Goal: Task Accomplishment & Management: Use online tool/utility

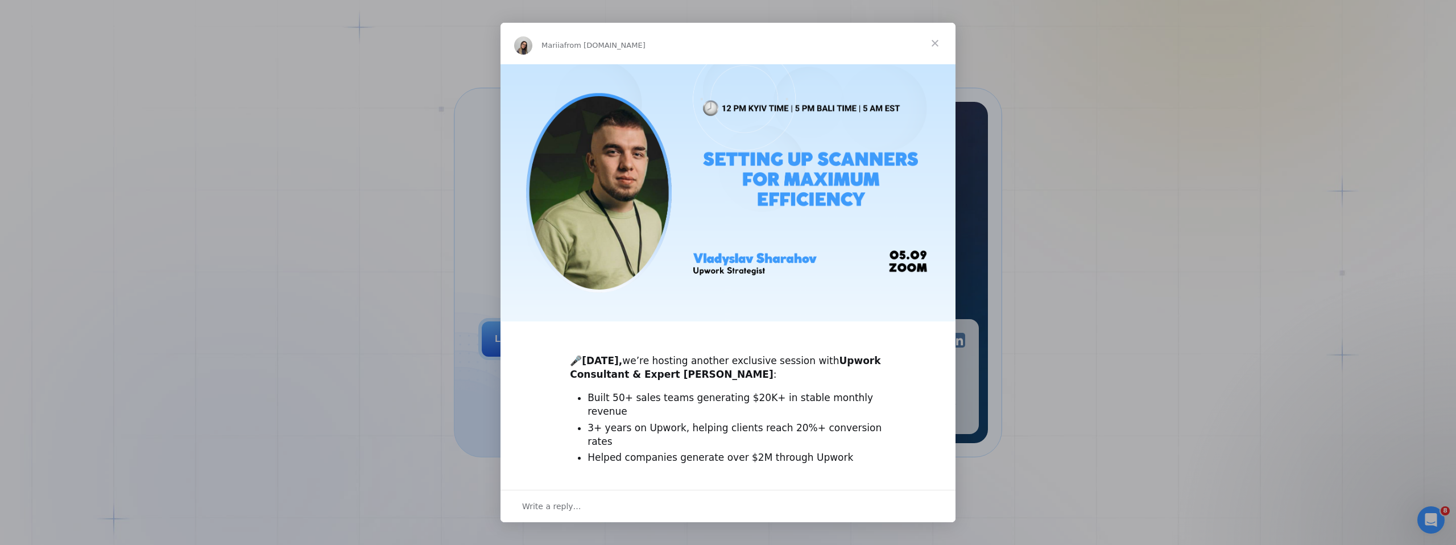
click at [947, 35] on span "Close" at bounding box center [935, 43] width 41 height 41
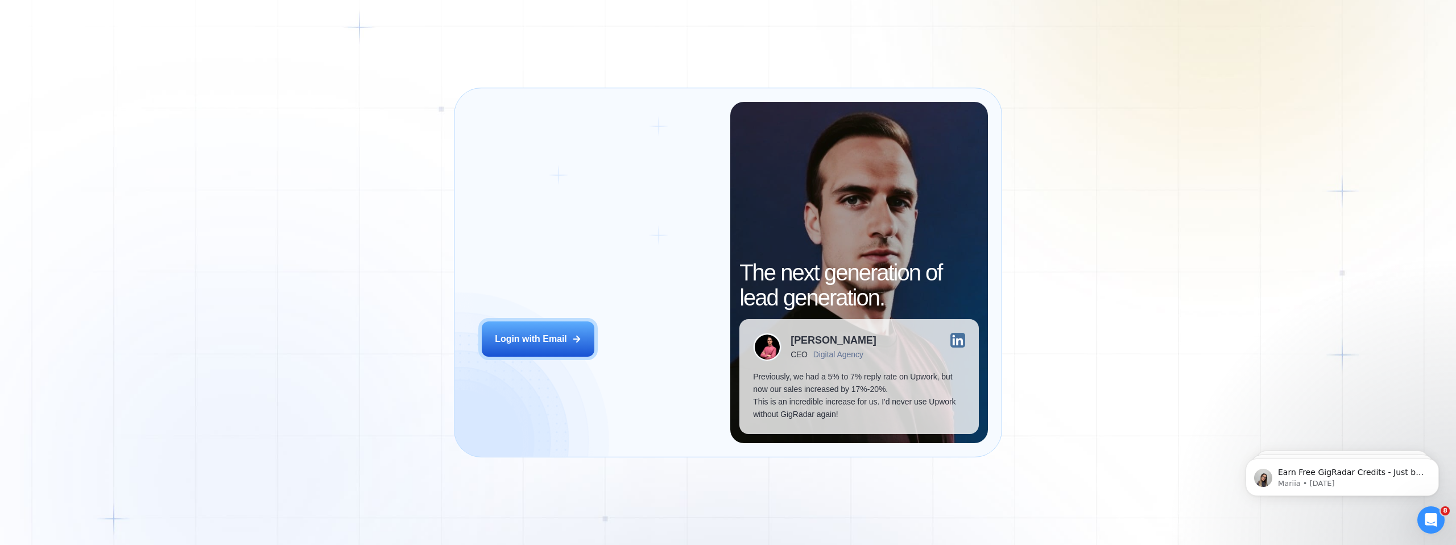
click at [137, 135] on div "Login ‍ Welcome to GigRadar. AI Business Manager for Agencies Login with Email …" at bounding box center [728, 272] width 1456 height 545
click at [98, 89] on div "Login ‍ Welcome to GigRadar. AI Business Manager for Agencies Login with Email …" at bounding box center [728, 272] width 1456 height 545
click at [553, 333] on div "Login with Email" at bounding box center [531, 339] width 72 height 13
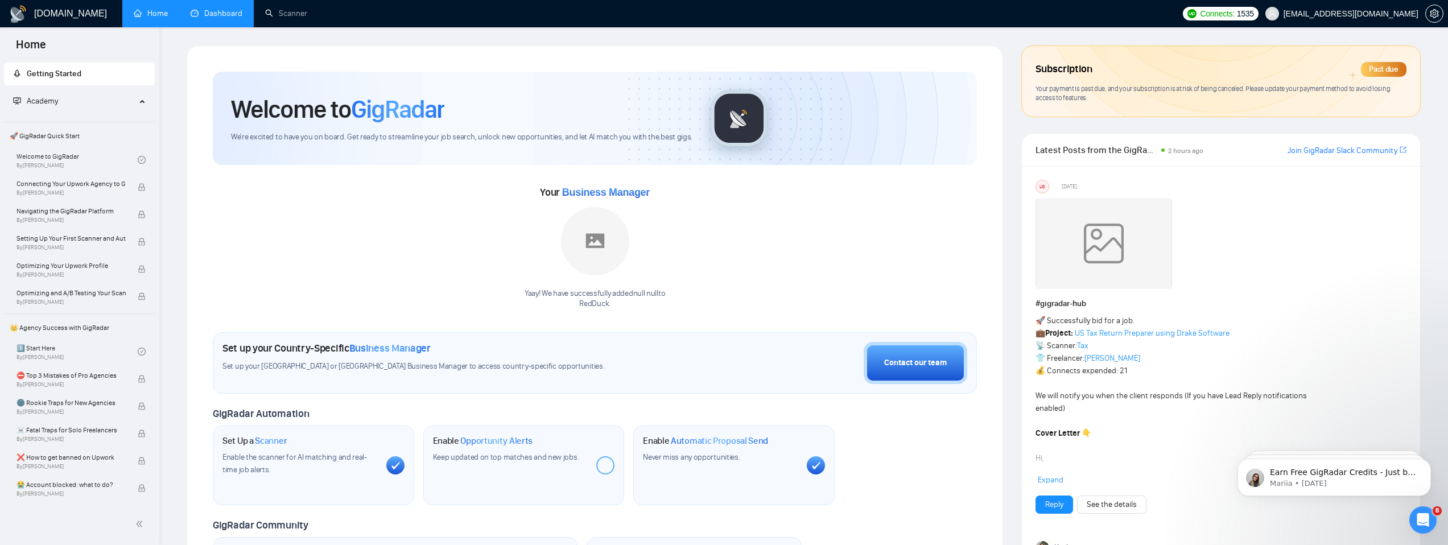
click at [217, 14] on link "Dashboard" at bounding box center [217, 14] width 52 height 10
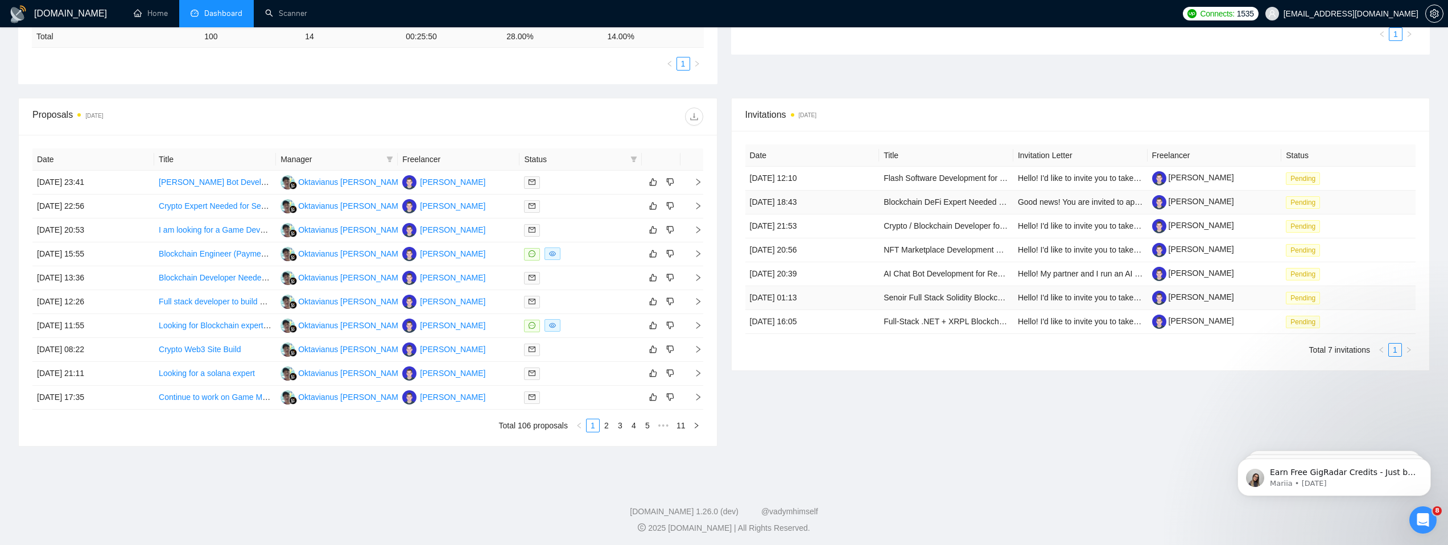
scroll to position [297, 0]
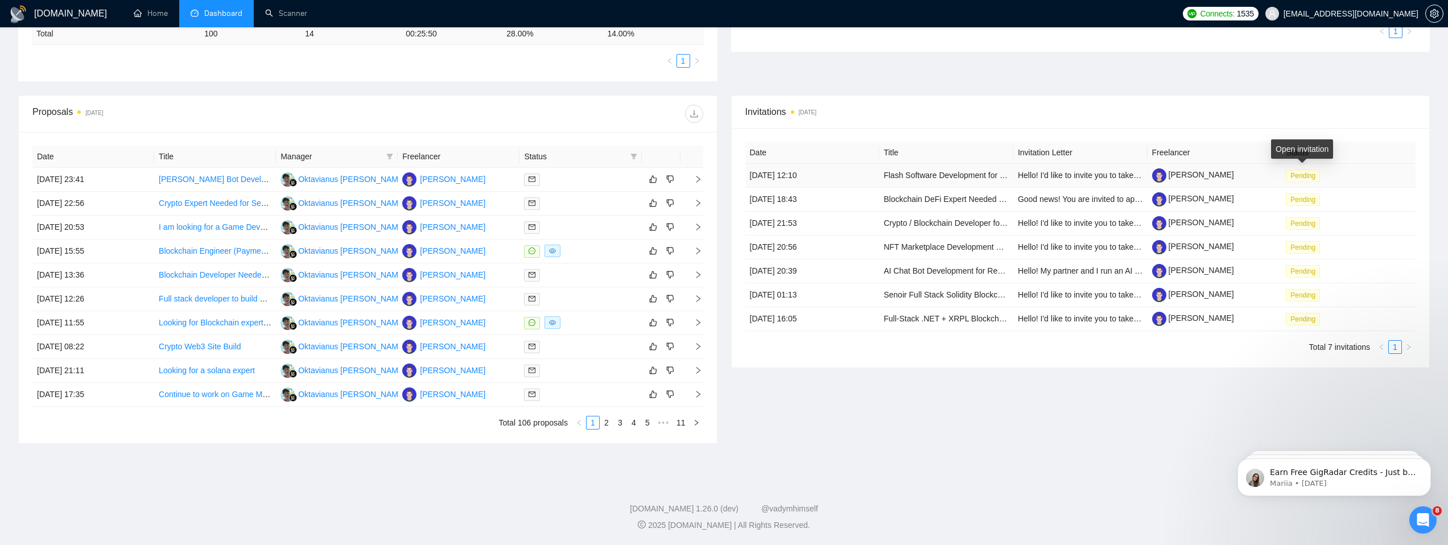
click at [1309, 175] on span "Pending" at bounding box center [1303, 176] width 34 height 13
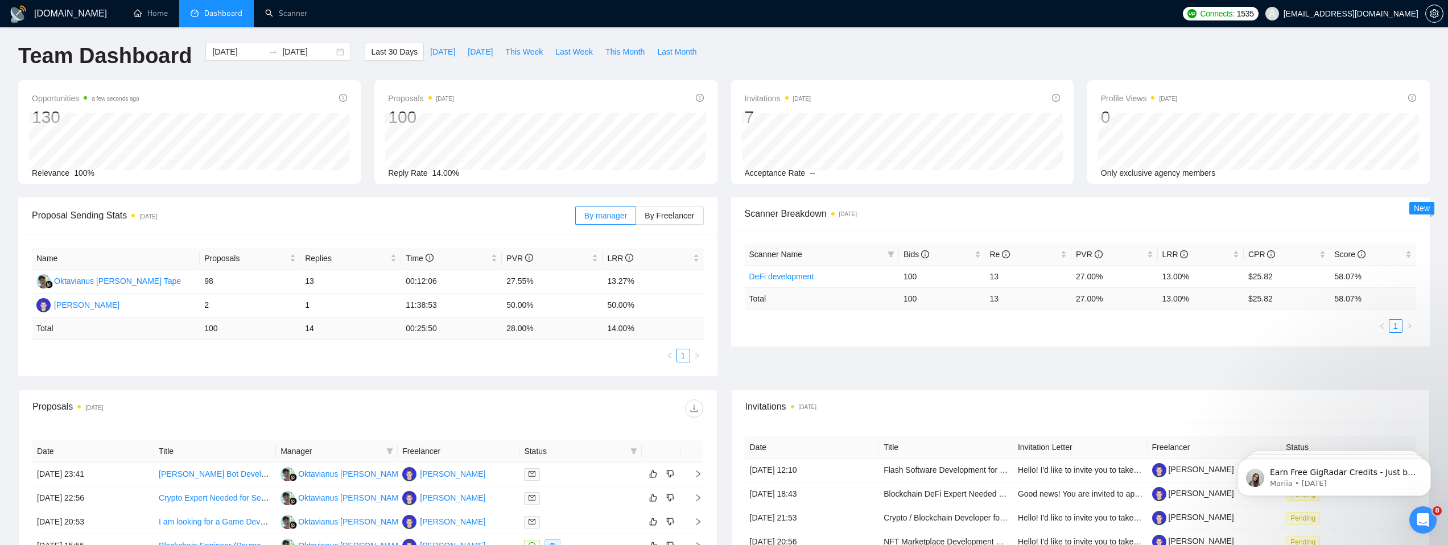
scroll to position [0, 0]
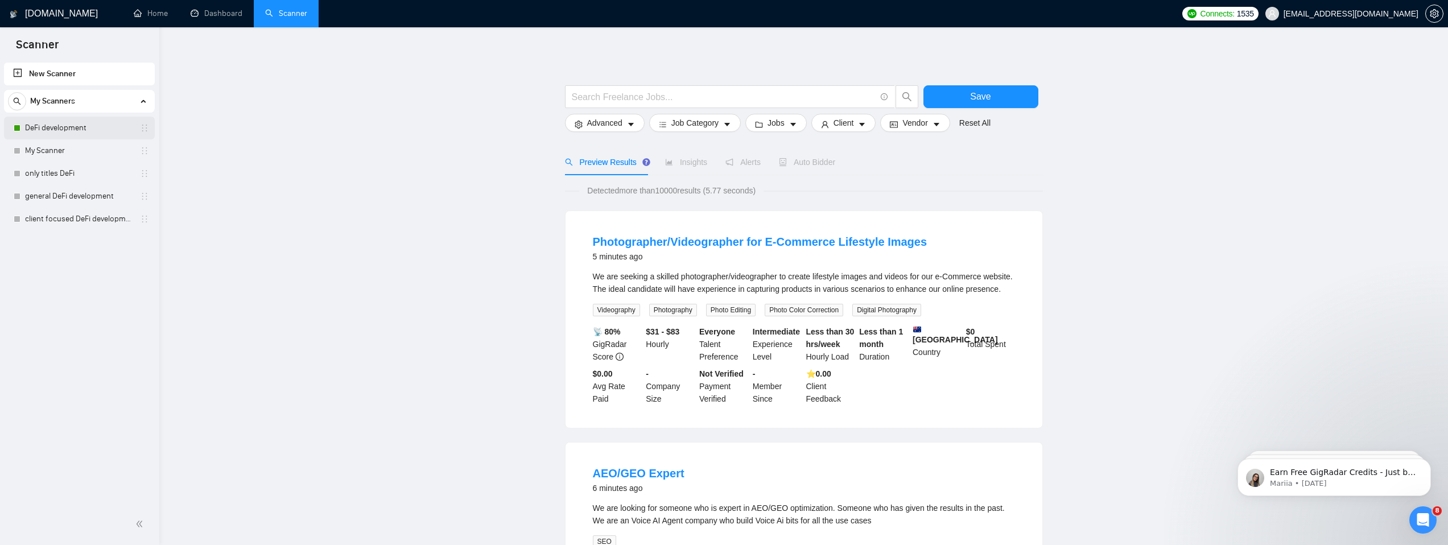
click at [65, 129] on link "DeFi development" at bounding box center [79, 128] width 108 height 23
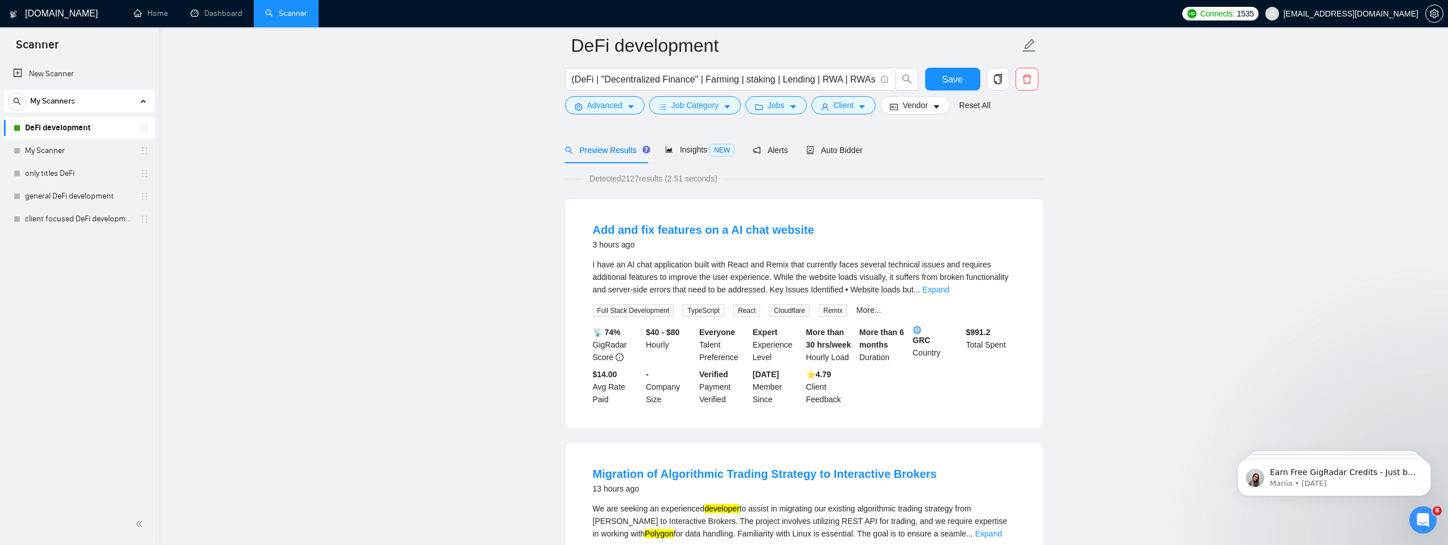
scroll to position [105, 0]
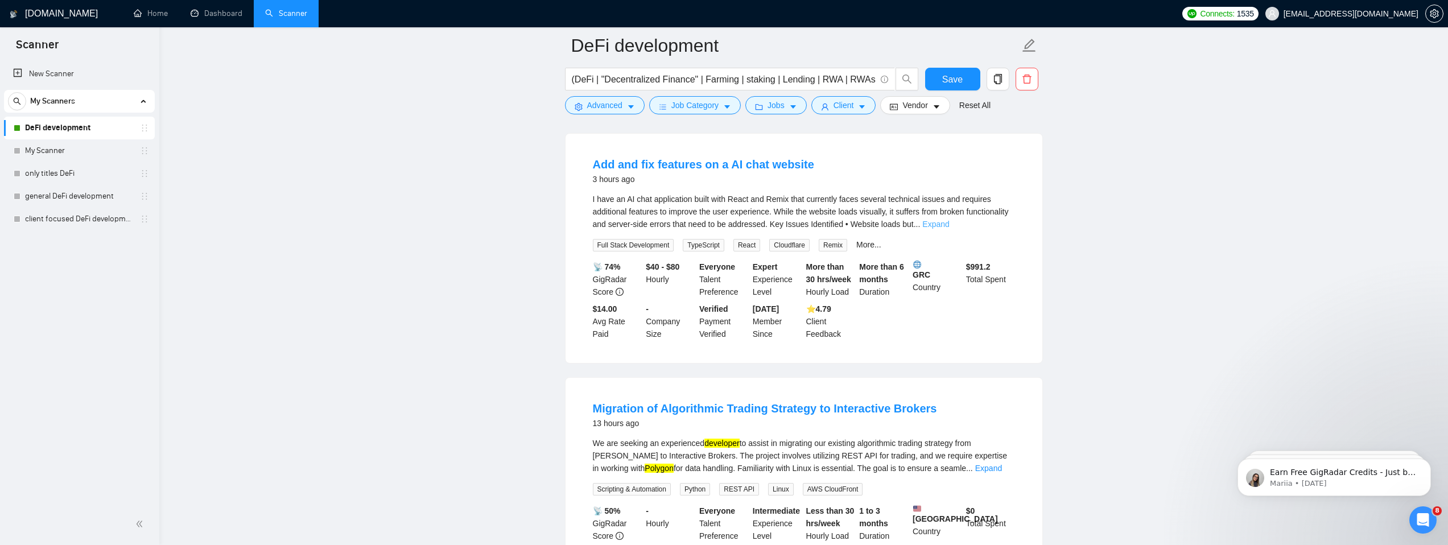
click at [949, 223] on link "Expand" at bounding box center [935, 224] width 27 height 9
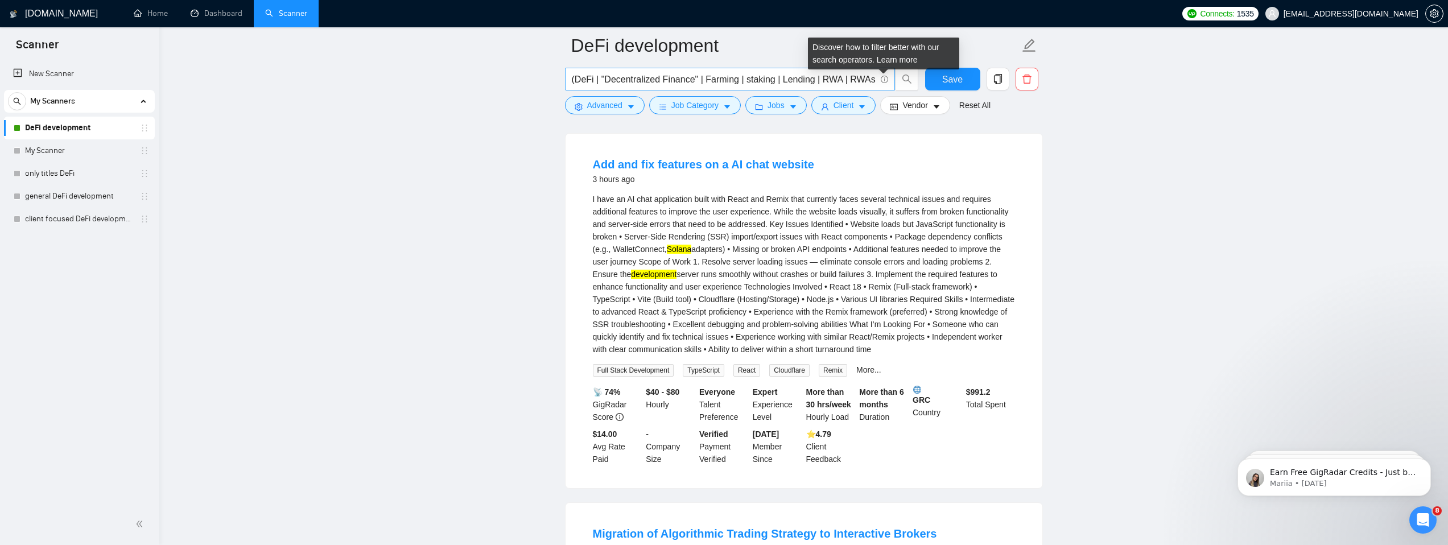
click at [882, 77] on icon "info-circle" at bounding box center [884, 79] width 7 height 7
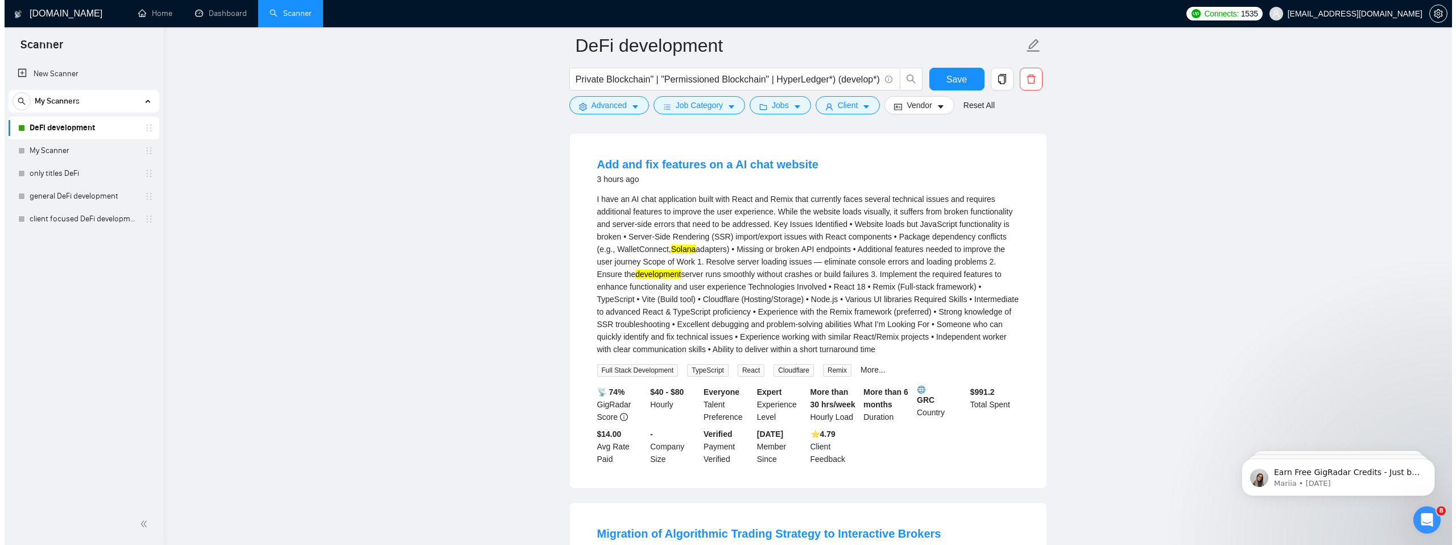
scroll to position [0, 0]
click at [906, 78] on icon "search" at bounding box center [907, 79] width 10 height 10
click at [624, 106] on button "Advanced" at bounding box center [605, 105] width 80 height 18
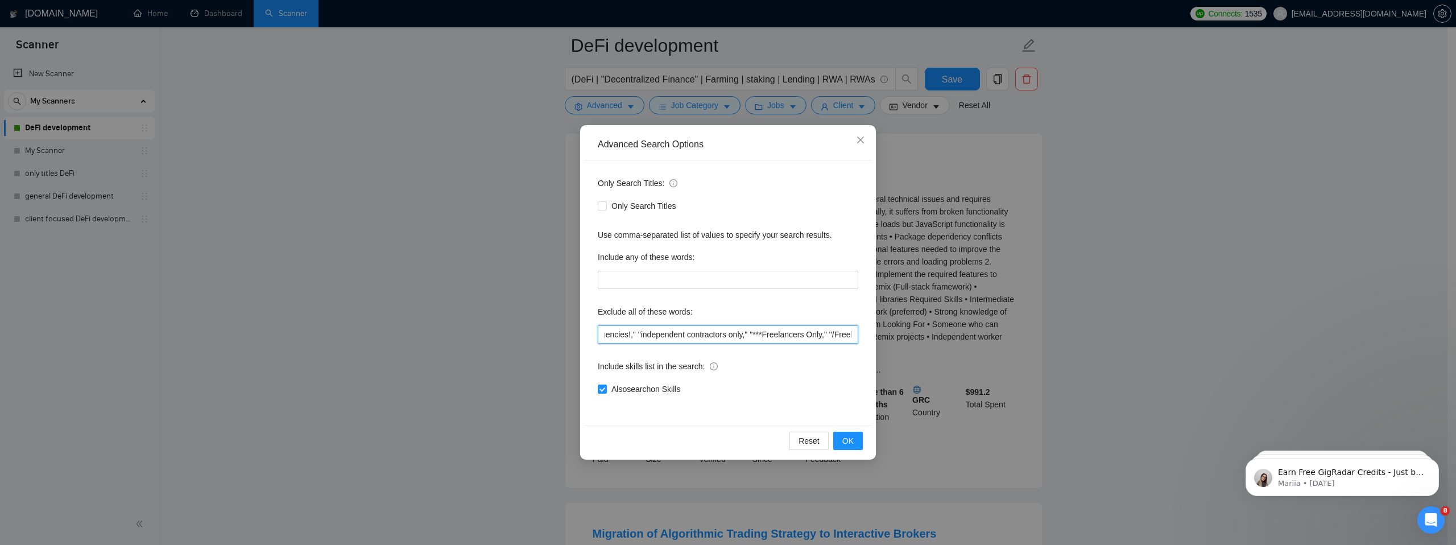
scroll to position [0, 2535]
drag, startPoint x: 693, startPoint y: 334, endPoint x: 947, endPoint y: 341, distance: 254.4
click at [947, 341] on div "Advanced Search Options Only Search Titles: Only Search Titles Use comma-separa…" at bounding box center [728, 272] width 1456 height 545
click at [845, 336] on input ""No agencies," "to join our team," "part of a team," "join us," "agency environ…" at bounding box center [728, 334] width 261 height 18
click at [850, 335] on input ""No agencies," "to join our team," "part of a team," "join us," "agency environ…" at bounding box center [728, 334] width 261 height 18
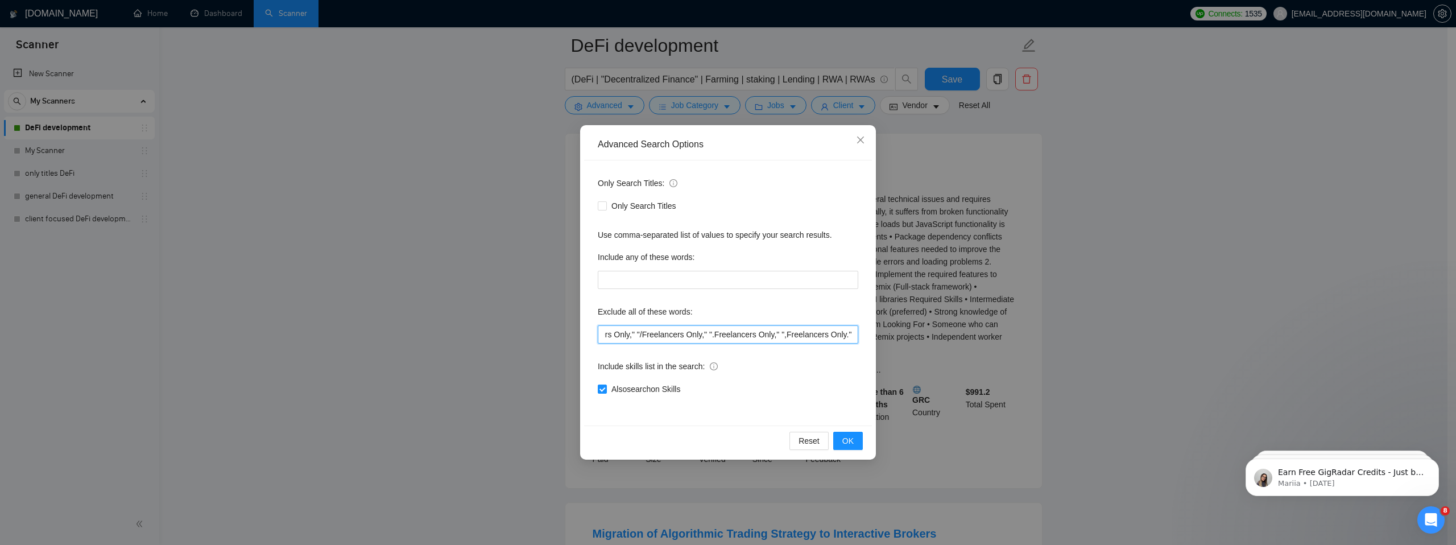
drag, startPoint x: 854, startPoint y: 334, endPoint x: 779, endPoint y: 334, distance: 75.1
click at [779, 334] on input ""No agencies," "to join our team," "part of a team," "join us," "agency environ…" at bounding box center [728, 334] width 261 height 18
click at [853, 336] on input ""No agencies," "to join our team," "part of a team," "join us," "agency environ…" at bounding box center [728, 334] width 261 height 18
paste input "",Freelancers Only.""
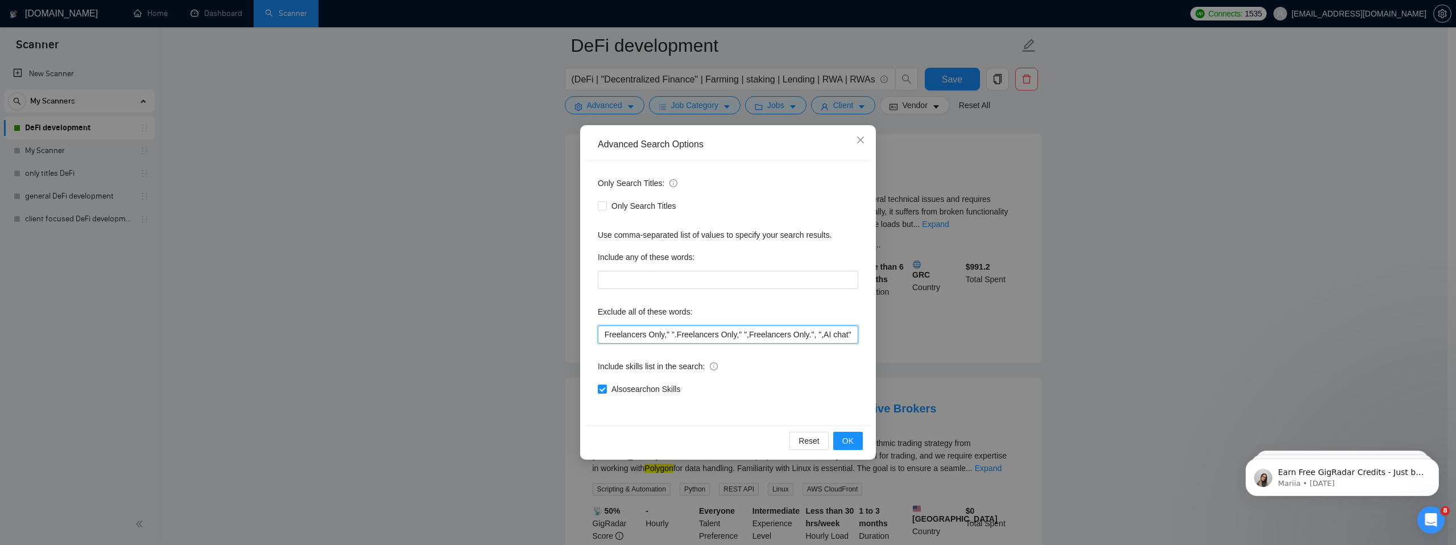
scroll to position [0, 2570]
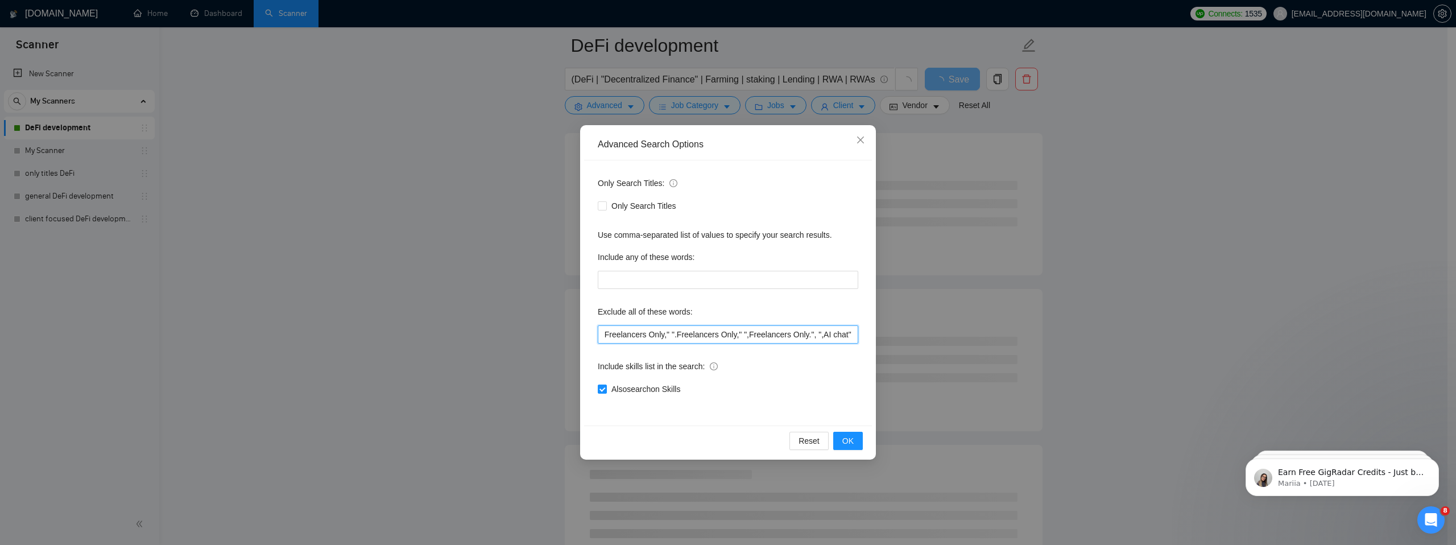
type input ""No agencies," "to join our team," "part of a team," "join us," "agency environ…"
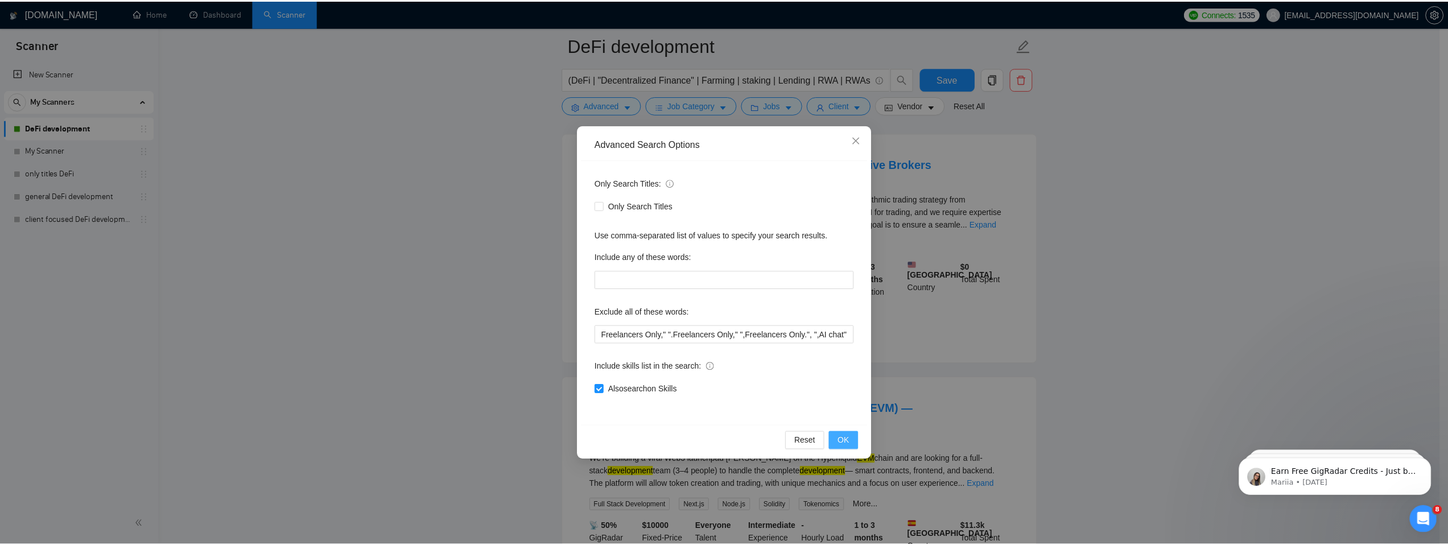
scroll to position [0, 0]
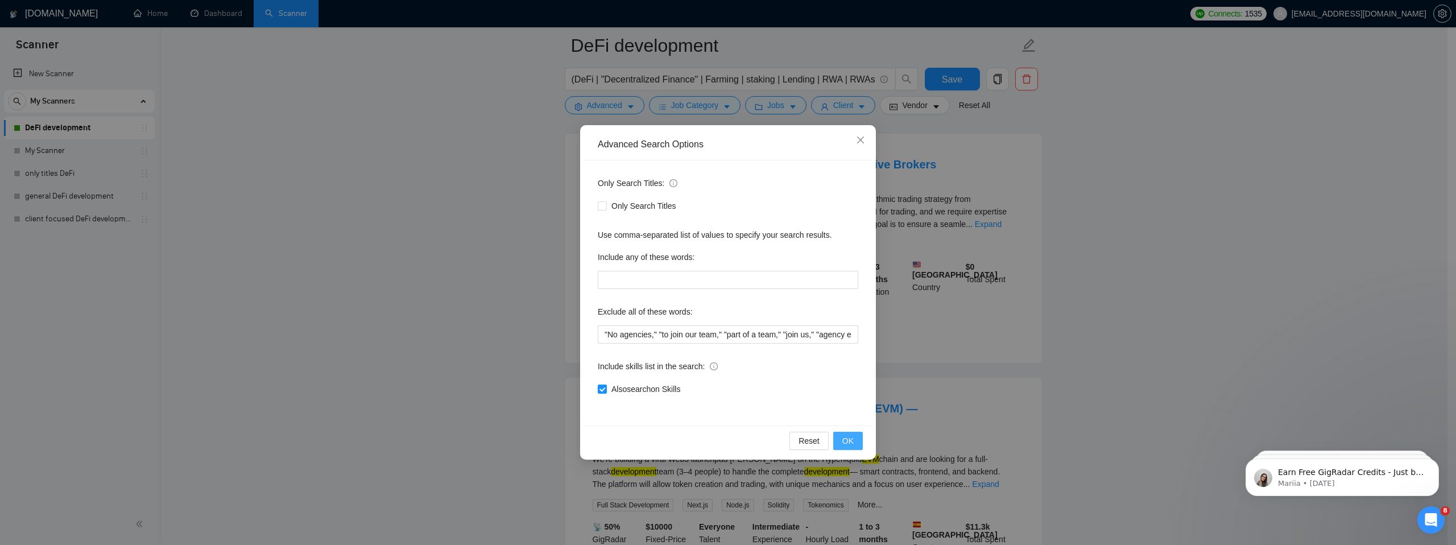
click at [850, 443] on span "OK" at bounding box center [847, 441] width 11 height 13
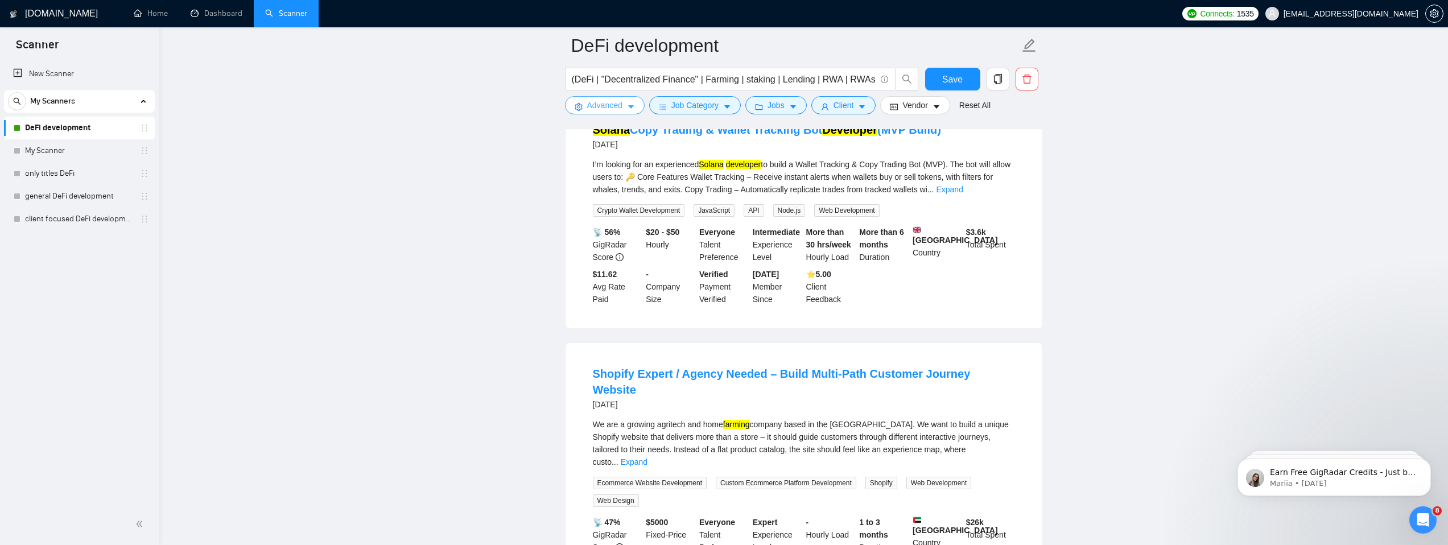
scroll to position [852, 0]
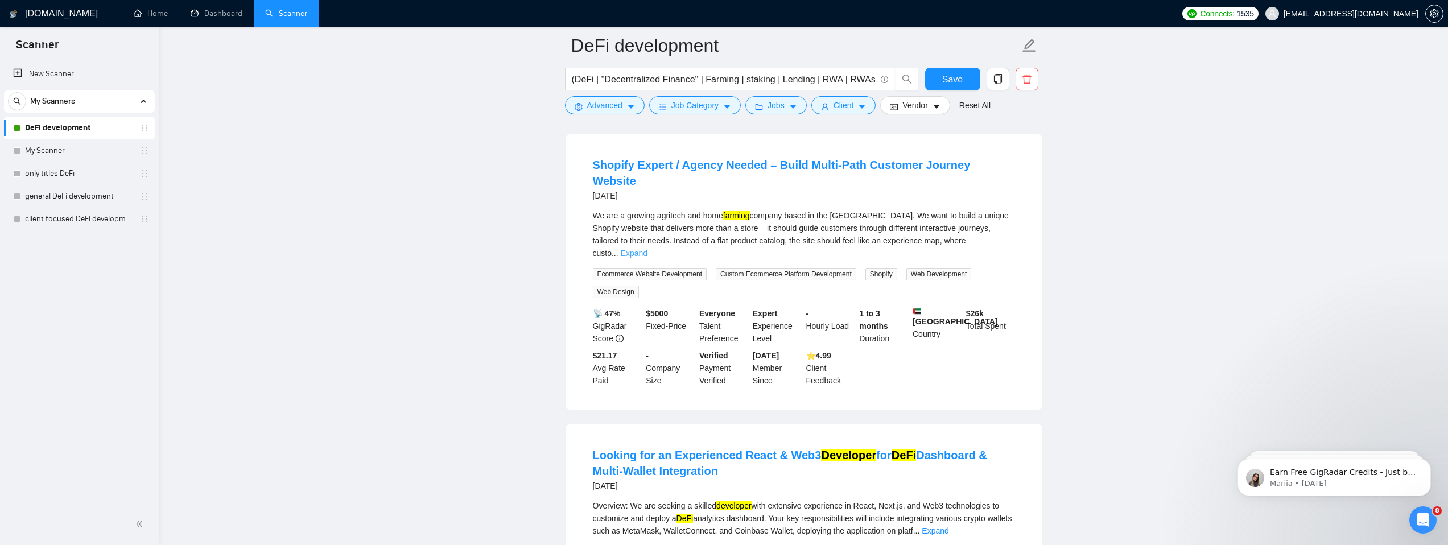
click at [647, 249] on link "Expand" at bounding box center [634, 253] width 27 height 9
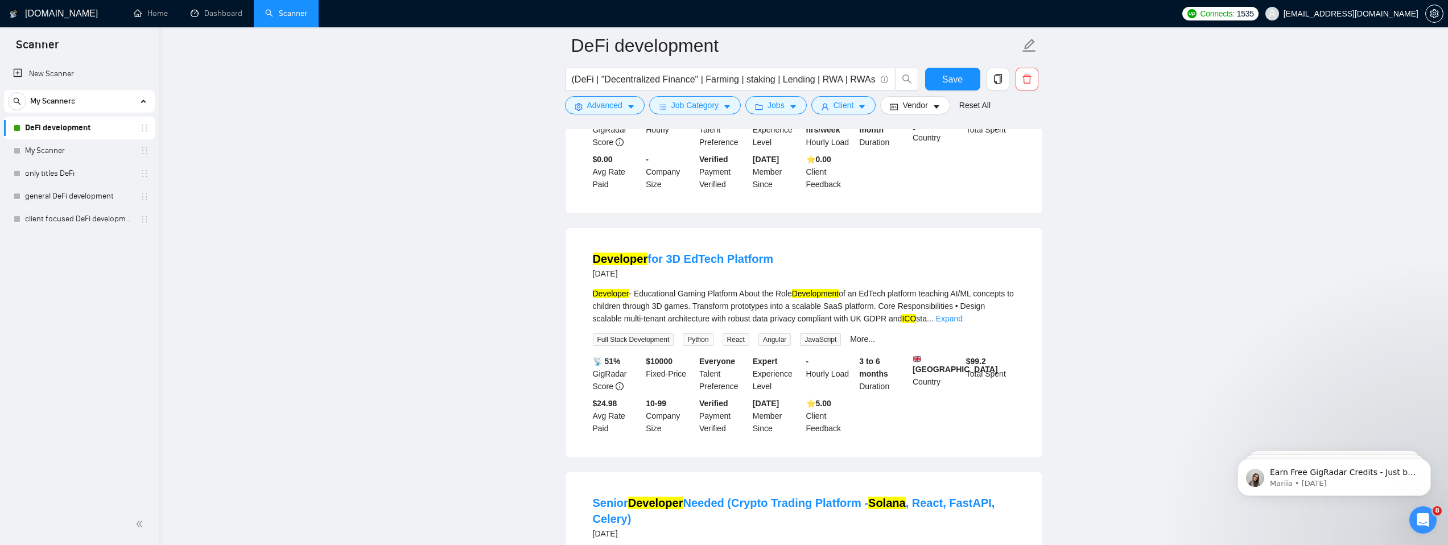
scroll to position [2283, 0]
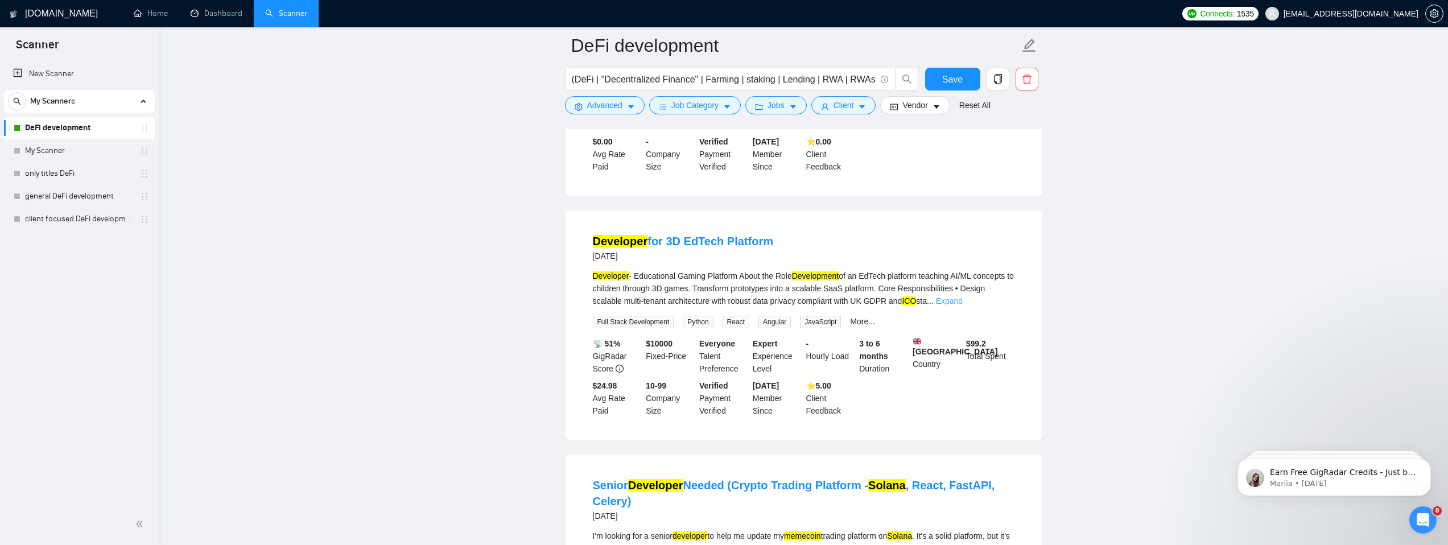
click at [962, 305] on link "Expand" at bounding box center [949, 300] width 27 height 9
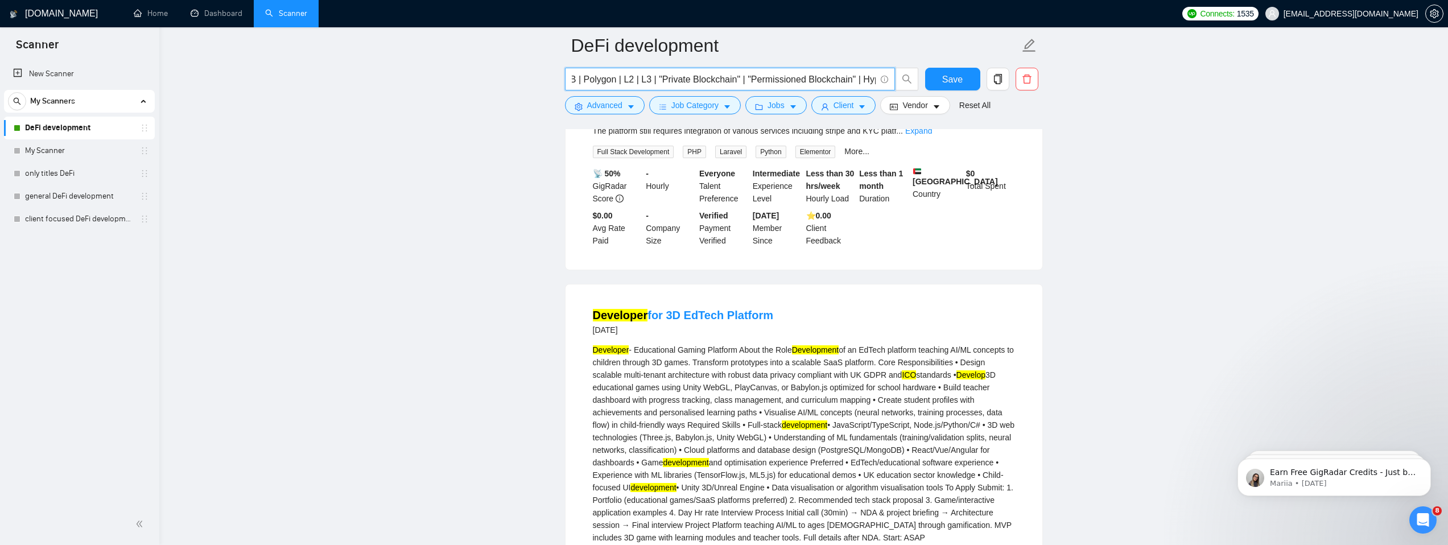
scroll to position [0, 819]
drag, startPoint x: 822, startPoint y: 79, endPoint x: 897, endPoint y: 87, distance: 75.5
click at [897, 87] on span "(DeFi | "Decentralized Finance" | Farming | staking | Lending | RWA | RWAs | DE…" at bounding box center [742, 79] width 354 height 23
click at [870, 81] on input "(DeFi | "Decentralized Finance" | Farming | staking | Lending | RWA | RWAs | DE…" at bounding box center [724, 79] width 304 height 14
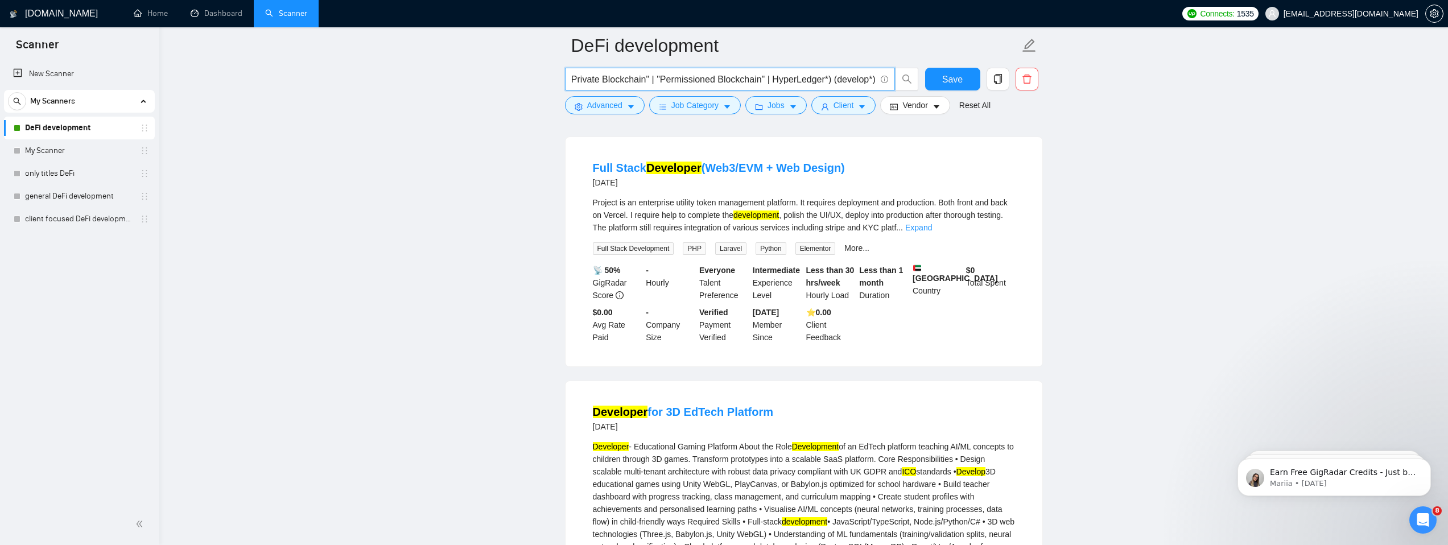
scroll to position [2112, 0]
drag, startPoint x: 875, startPoint y: 77, endPoint x: 832, endPoint y: 82, distance: 43.0
click at [832, 82] on input "(DeFi | "Decentralized Finance" | Farming | staking | Lending | RWA | RWAs | DE…" at bounding box center [724, 79] width 304 height 14
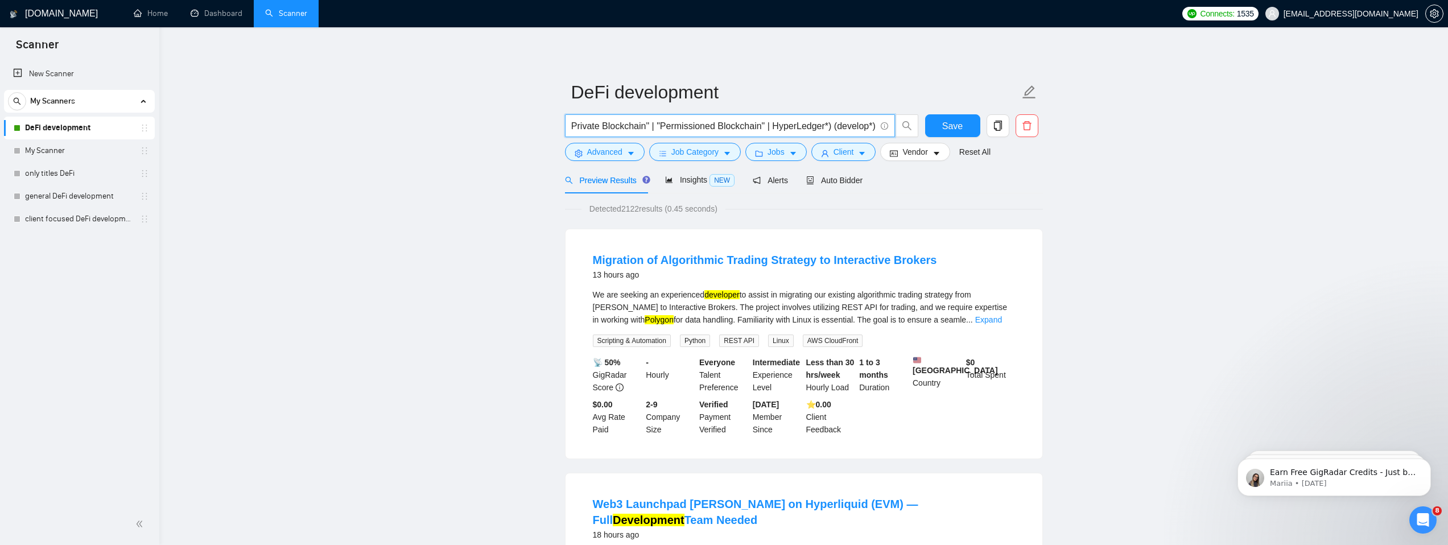
scroll to position [0, 0]
drag, startPoint x: 875, startPoint y: 124, endPoint x: 844, endPoint y: 125, distance: 31.9
click at [844, 125] on span "(DeFi | "Decentralized Finance" | Farming | staking | Lending | RWA | RWAs | DE…" at bounding box center [730, 125] width 330 height 23
drag, startPoint x: 833, startPoint y: 123, endPoint x: 877, endPoint y: 126, distance: 43.9
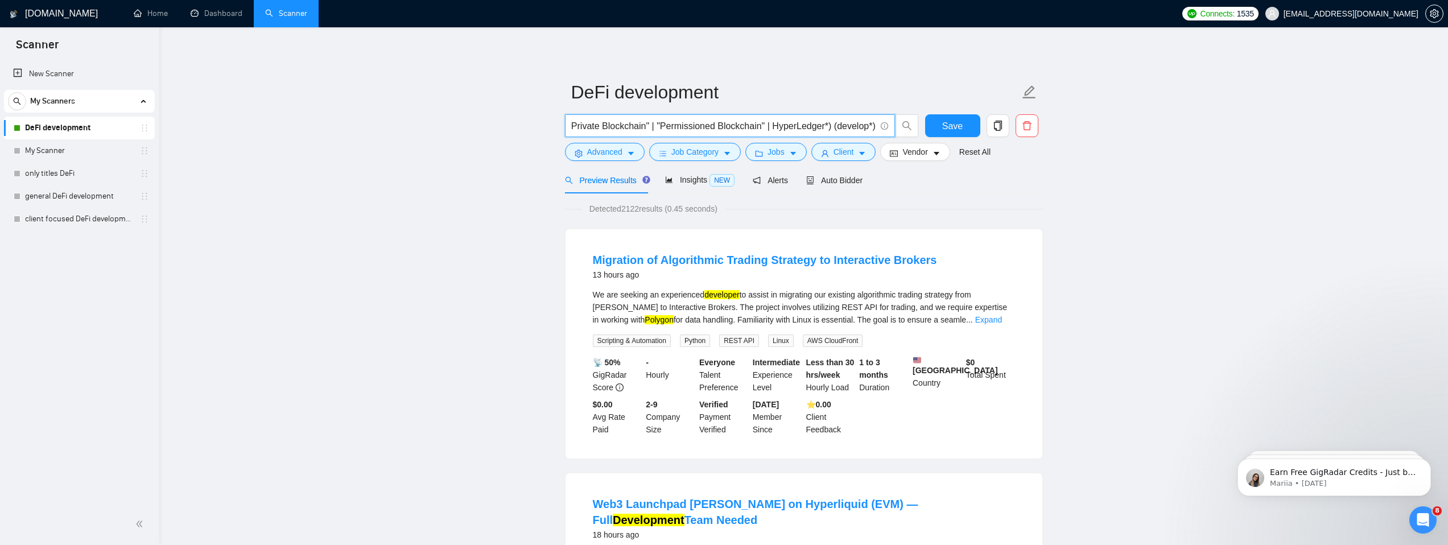
click at [877, 126] on span "(DeFi | "Decentralized Finance" | Farming | staking | Lending | RWA | RWAs | DE…" at bounding box center [730, 125] width 330 height 23
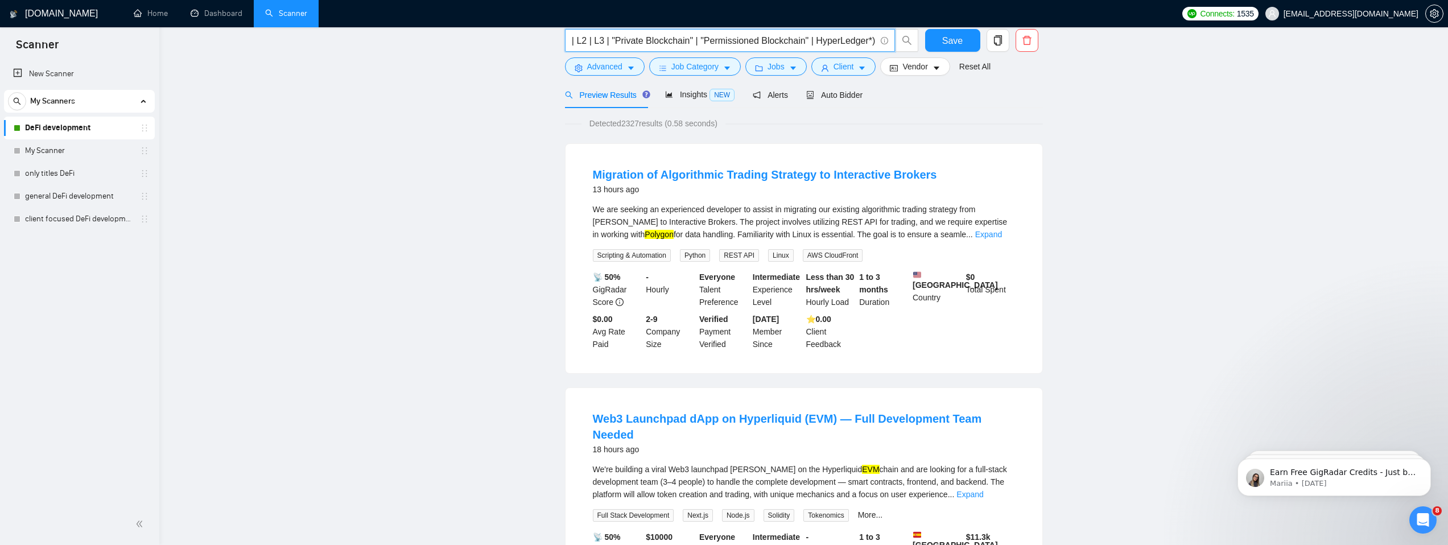
scroll to position [0, 0]
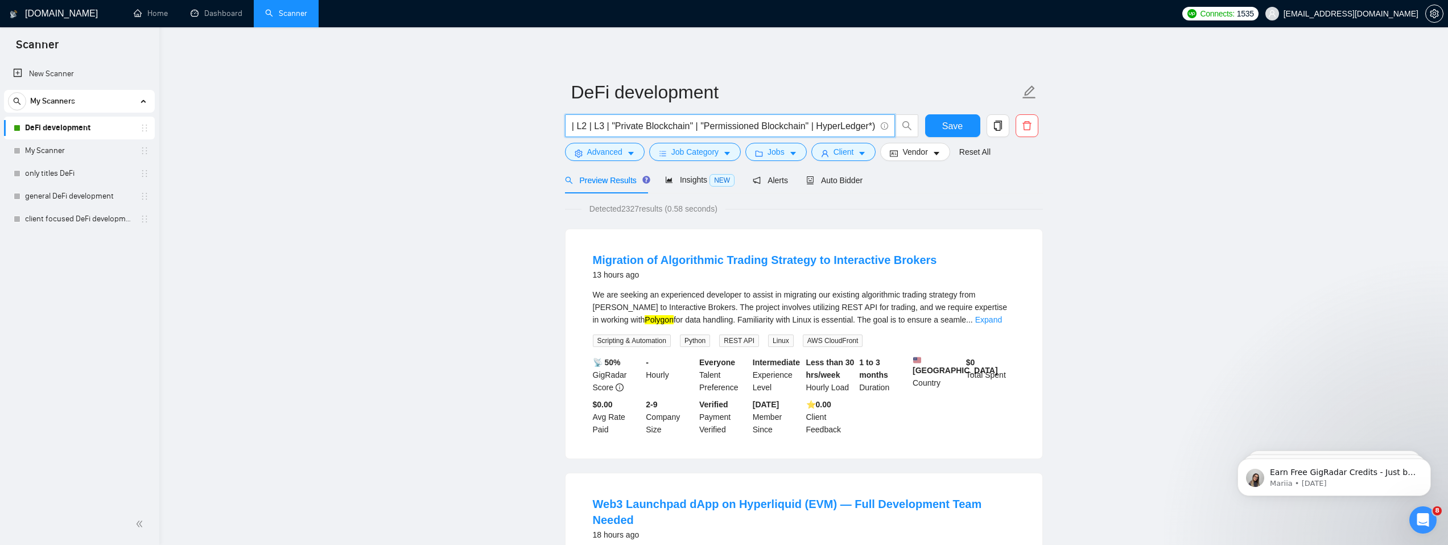
paste input "(develop*)"
type input "(DeFi | "Decentralized Finance" | Farming | staking | Lending | RWA | RWAs | DE…"
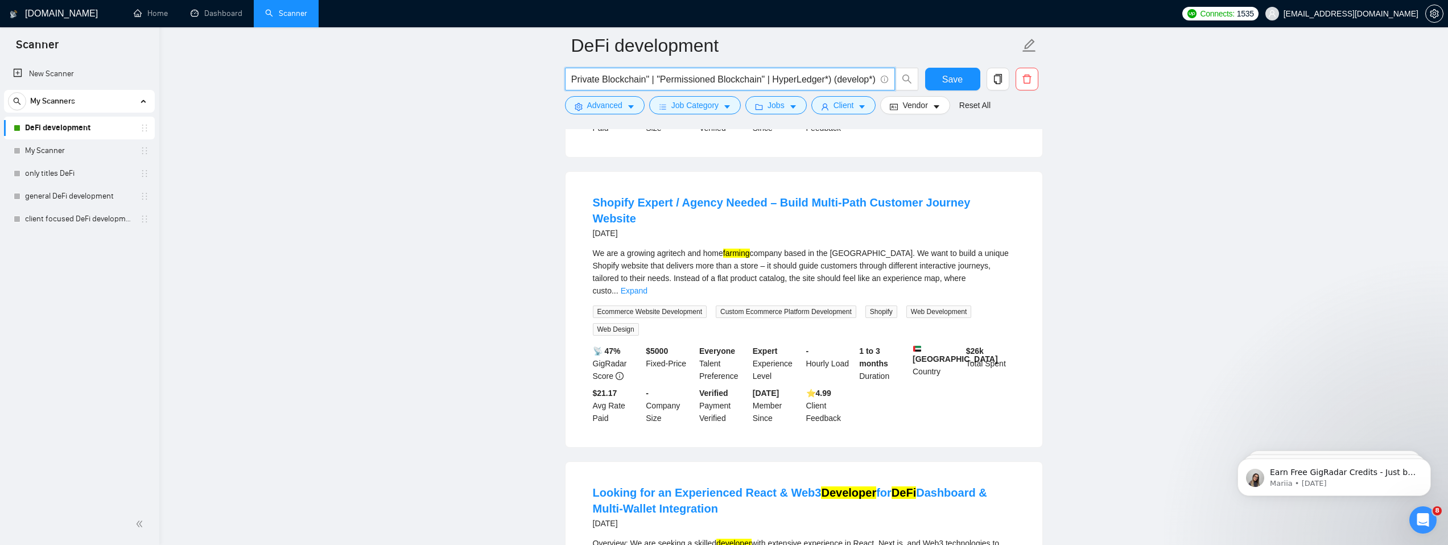
scroll to position [810, 0]
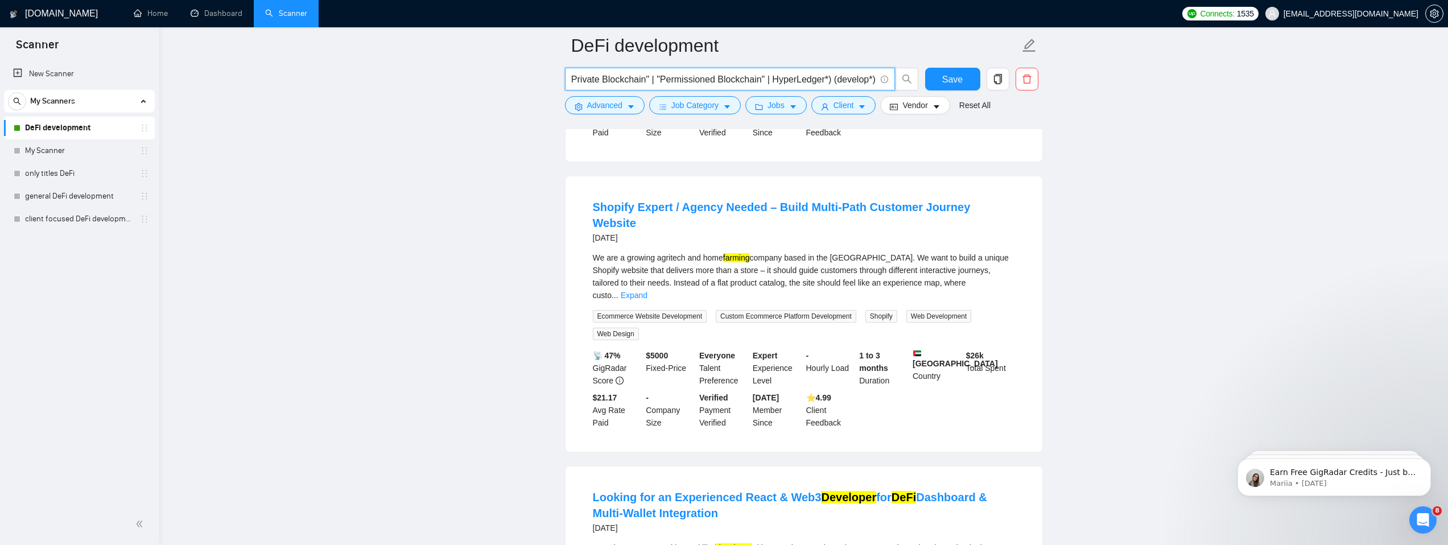
click at [828, 80] on input "(DeFi | "Decentralized Finance" | Farming | staking | Lending | RWA | RWAs | DE…" at bounding box center [724, 79] width 304 height 14
click at [752, 80] on input "(DeFi | "Decentralized Finance" | Farming | staking | Lending | RWA | RWAs | DE…" at bounding box center [724, 79] width 304 height 14
